Goal: Information Seeking & Learning: Compare options

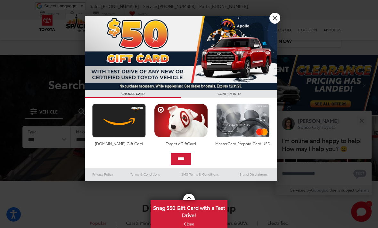
click at [271, 20] on link "X" at bounding box center [274, 18] width 11 height 11
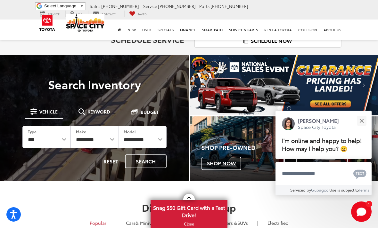
click at [362, 114] on button "Close" at bounding box center [361, 121] width 14 height 14
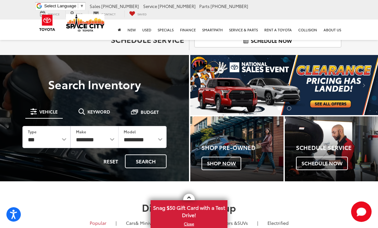
click at [364, 85] on icon "Click to view next picture." at bounding box center [364, 85] width 2 height 6
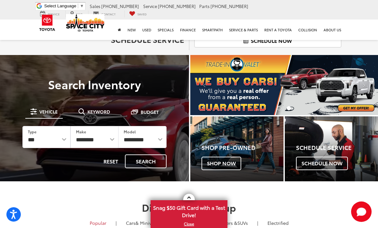
click at [363, 85] on icon "Click to view next picture." at bounding box center [364, 85] width 2 height 6
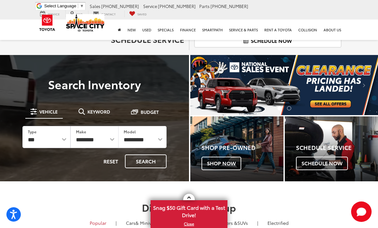
click at [337, 101] on img "carousel slide number 1 of 2" at bounding box center [284, 85] width 188 height 60
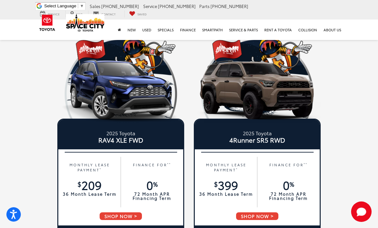
scroll to position [315, 0]
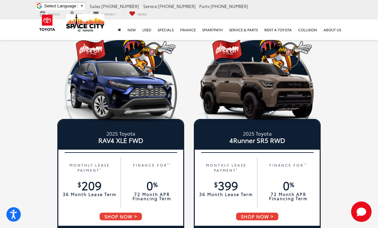
click at [154, 94] on img at bounding box center [120, 91] width 127 height 63
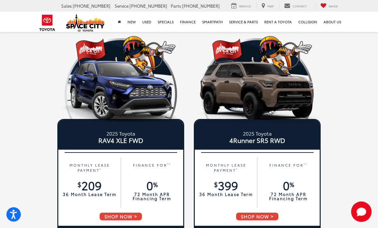
click at [287, 92] on img at bounding box center [257, 91] width 127 height 63
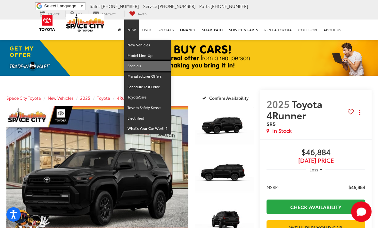
click at [140, 61] on link "Specials" at bounding box center [147, 66] width 46 height 11
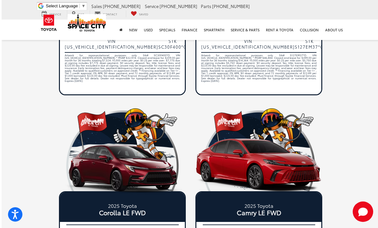
scroll to position [519, 0]
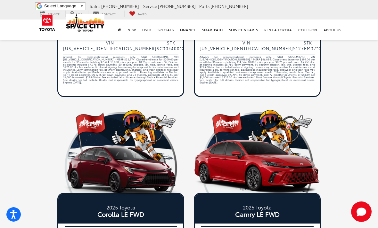
click at [157, 166] on img at bounding box center [120, 165] width 127 height 63
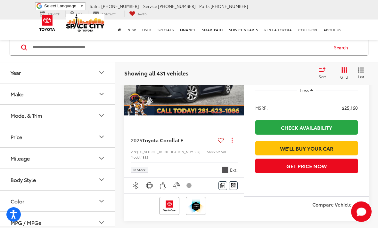
scroll to position [983, 0]
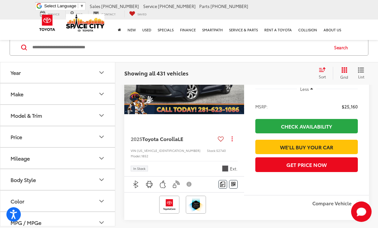
click at [105, 180] on icon "Body Style" at bounding box center [102, 180] width 8 height 8
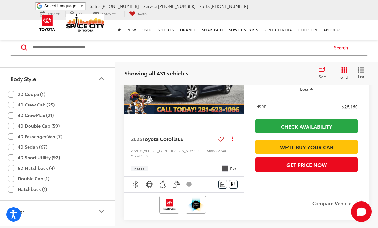
scroll to position [102, 0]
click at [59, 157] on label "4D Sport Utility (92)" at bounding box center [34, 157] width 52 height 11
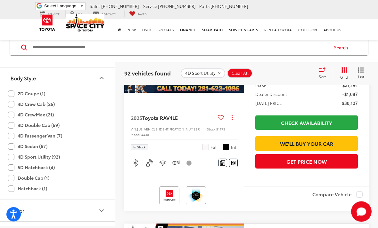
scroll to position [114, 0]
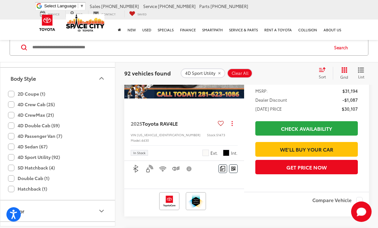
click at [102, 79] on icon "Body Style" at bounding box center [102, 78] width 8 height 8
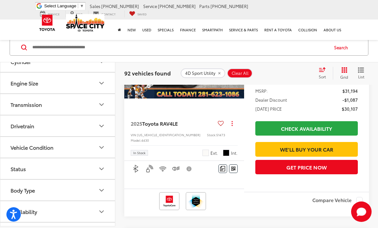
scroll to position [223, 0]
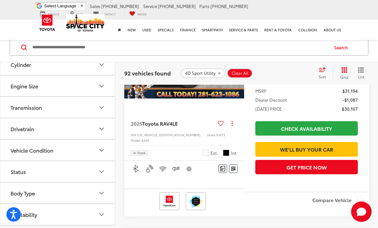
click at [98, 85] on icon "Engine Size" at bounding box center [102, 86] width 8 height 8
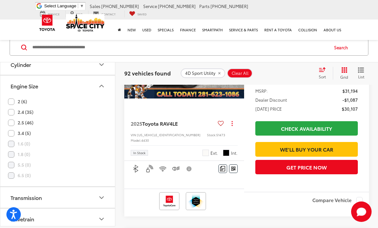
click at [102, 85] on icon "Engine Size" at bounding box center [102, 86] width 4 height 2
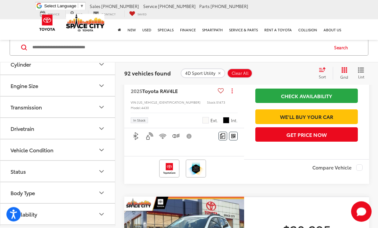
scroll to position [155, 0]
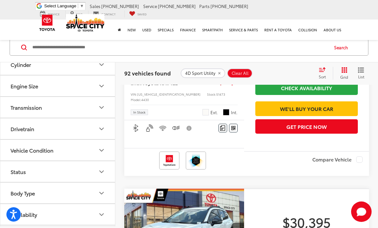
click at [101, 127] on icon "Drivetrain" at bounding box center [102, 129] width 8 height 8
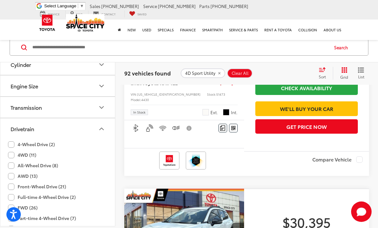
click at [104, 130] on icon "Drivetrain" at bounding box center [102, 129] width 8 height 8
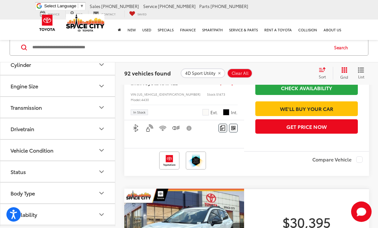
click at [102, 104] on icon "Transmission" at bounding box center [102, 107] width 8 height 8
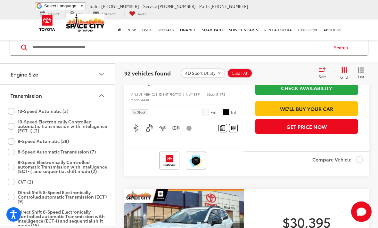
scroll to position [233, 0]
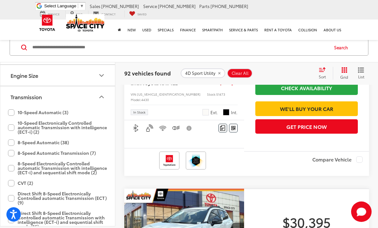
click at [65, 141] on label "8-Speed Automatic (38)" at bounding box center [38, 142] width 61 height 11
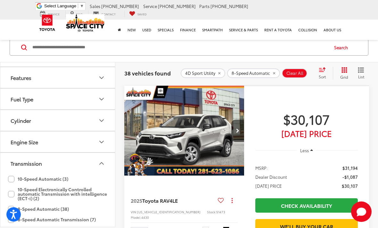
scroll to position [153, 0]
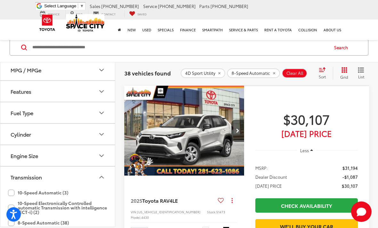
click at [102, 175] on icon "Transmission" at bounding box center [102, 178] width 8 height 8
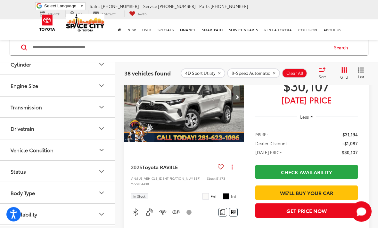
scroll to position [75, 0]
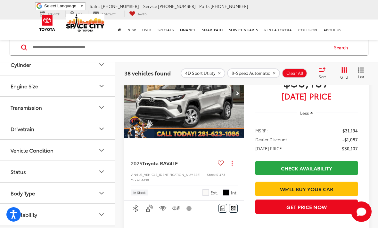
click at [100, 193] on icon "Body Type" at bounding box center [102, 193] width 8 height 8
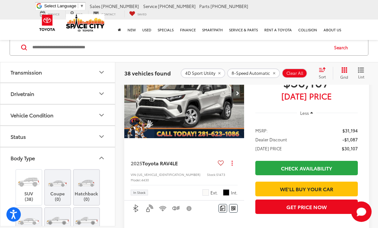
click at [107, 153] on button "Body Type" at bounding box center [57, 158] width 115 height 21
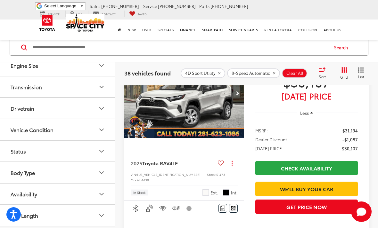
scroll to position [223, 0]
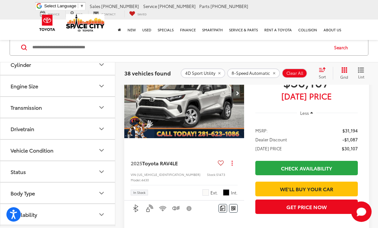
click at [103, 137] on button "Drivetrain" at bounding box center [57, 128] width 115 height 21
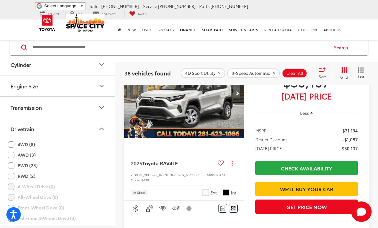
click at [103, 129] on icon "Drivetrain" at bounding box center [102, 129] width 4 height 2
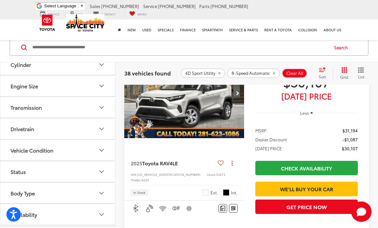
click at [103, 85] on icon "Engine Size" at bounding box center [102, 86] width 4 height 2
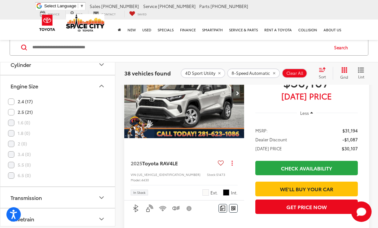
click at [101, 89] on icon "Engine Size" at bounding box center [102, 86] width 8 height 8
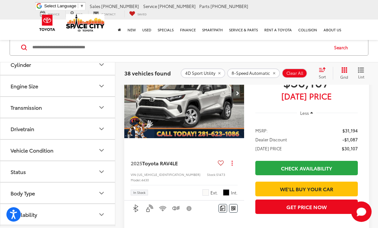
click at [107, 129] on button "Drivetrain" at bounding box center [57, 128] width 115 height 21
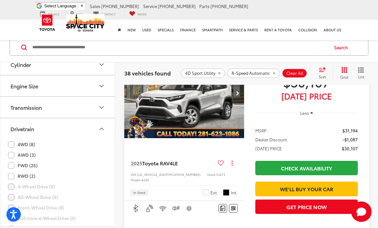
click at [108, 127] on button "Drivetrain" at bounding box center [57, 128] width 115 height 21
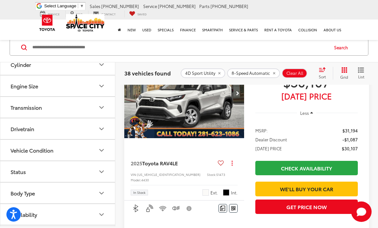
click at [102, 151] on icon "Vehicle Condition" at bounding box center [102, 150] width 4 height 2
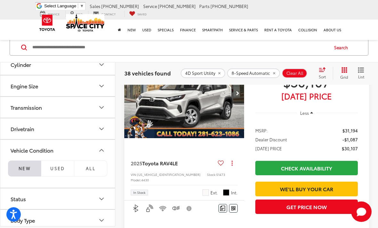
click at [106, 151] on button "Vehicle Condition" at bounding box center [57, 150] width 115 height 21
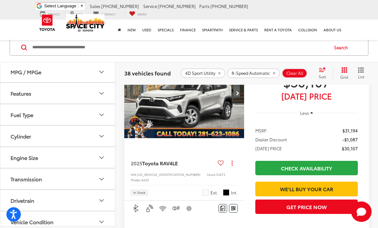
scroll to position [146, 0]
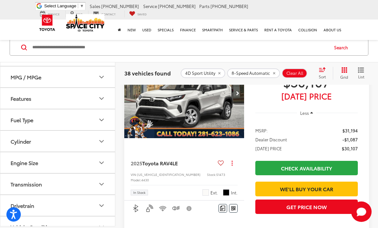
click at [103, 143] on icon "Cylinder" at bounding box center [102, 141] width 8 height 8
click at [103, 142] on icon "Cylinder" at bounding box center [102, 141] width 4 height 2
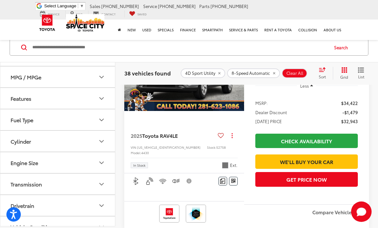
scroll to position [768, 0]
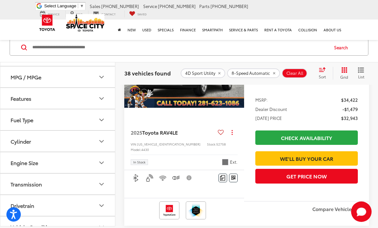
click at [239, 74] on button "Next image" at bounding box center [237, 63] width 13 height 22
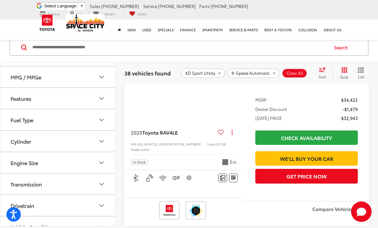
click at [234, 74] on button "Next image" at bounding box center [237, 63] width 13 height 22
click at [239, 74] on button "Next image" at bounding box center [237, 63] width 13 height 22
click at [251, 147] on div "Track Price $32,943 Today's Price Less MSRP: $34,422 Dealer Discount -$1,479 TO…" at bounding box center [306, 109] width 125 height 183
click at [242, 74] on button "Next image" at bounding box center [237, 63] width 13 height 22
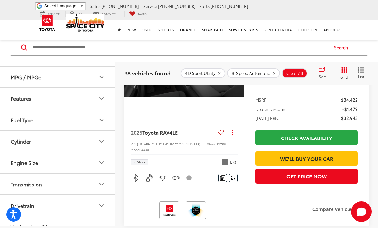
click at [243, 74] on button "Next image" at bounding box center [237, 63] width 13 height 22
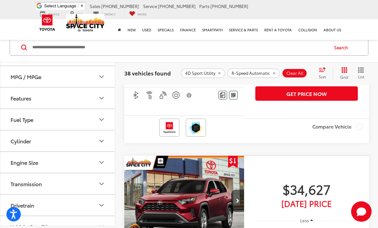
scroll to position [1508, 0]
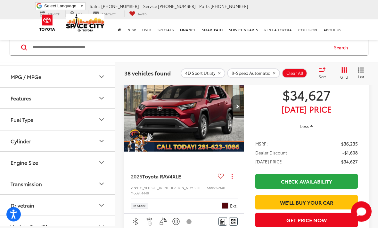
scroll to position [1753, 0]
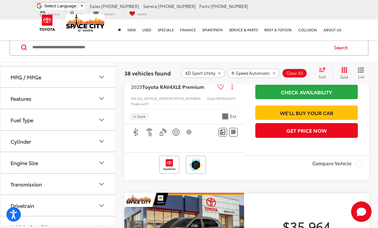
scroll to position [2139, 0]
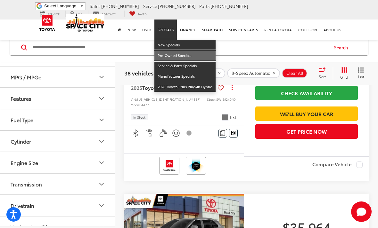
click at [189, 51] on link "Pre-Owned Specials" at bounding box center [184, 56] width 61 height 11
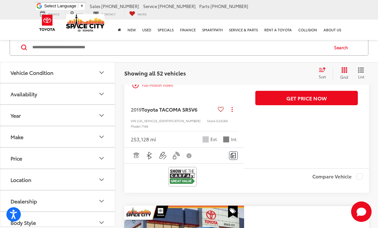
scroll to position [576, 0]
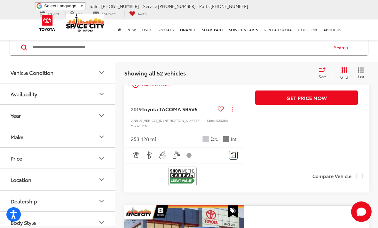
click at [45, 146] on button "Make" at bounding box center [57, 136] width 115 height 21
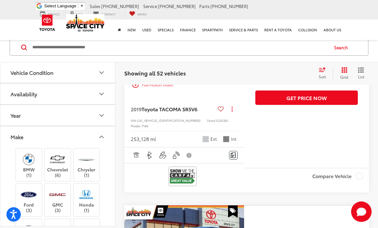
click at [45, 137] on button "Make" at bounding box center [57, 136] width 115 height 21
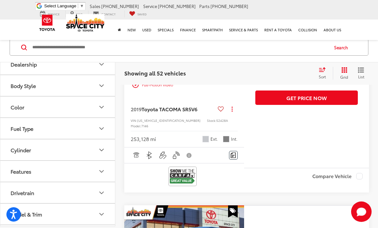
scroll to position [137, 0]
click at [99, 151] on icon "Cylinder" at bounding box center [102, 150] width 8 height 8
click at [12, 185] on label "6 (18)" at bounding box center [18, 187] width 21 height 11
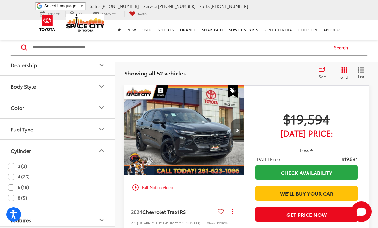
scroll to position [37, 0]
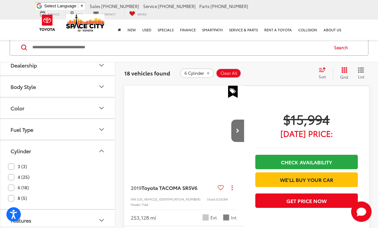
click at [101, 151] on icon "Cylinder" at bounding box center [102, 151] width 4 height 2
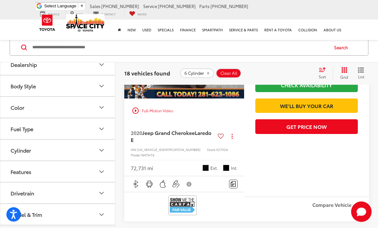
scroll to position [2607, 0]
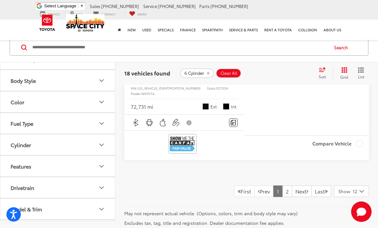
click at [293, 186] on link "Next" at bounding box center [302, 192] width 20 height 12
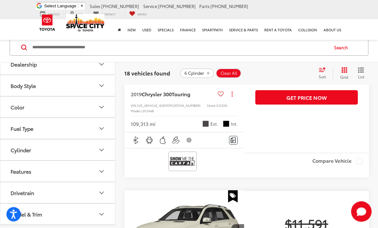
scroll to position [778, 0]
